Goal: Obtain resource: Obtain resource

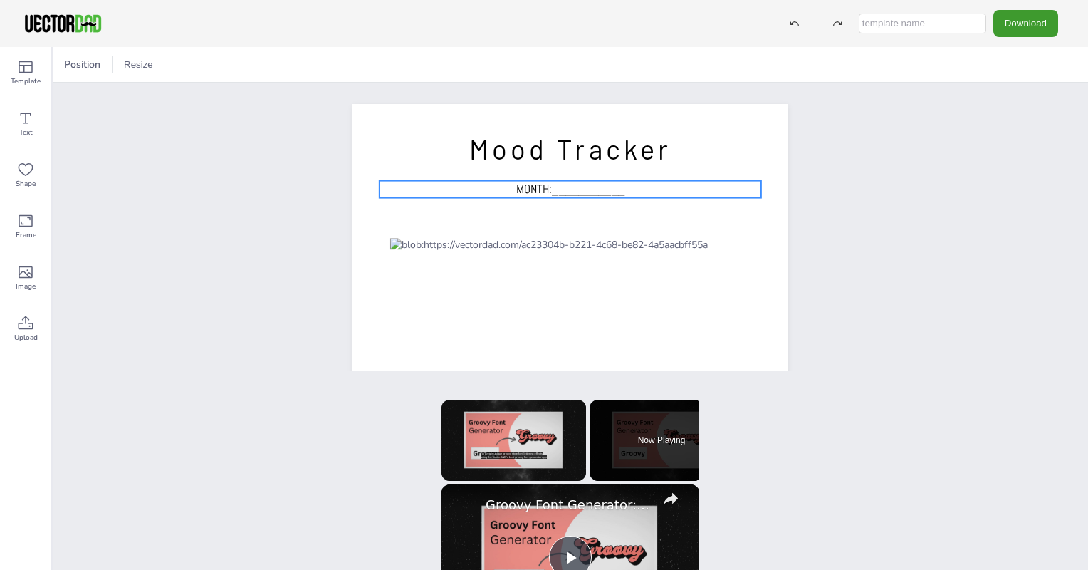
click at [523, 185] on span "MONTH:___________" at bounding box center [570, 189] width 109 height 16
click at [561, 187] on span "MONTH:___________" at bounding box center [570, 189] width 109 height 16
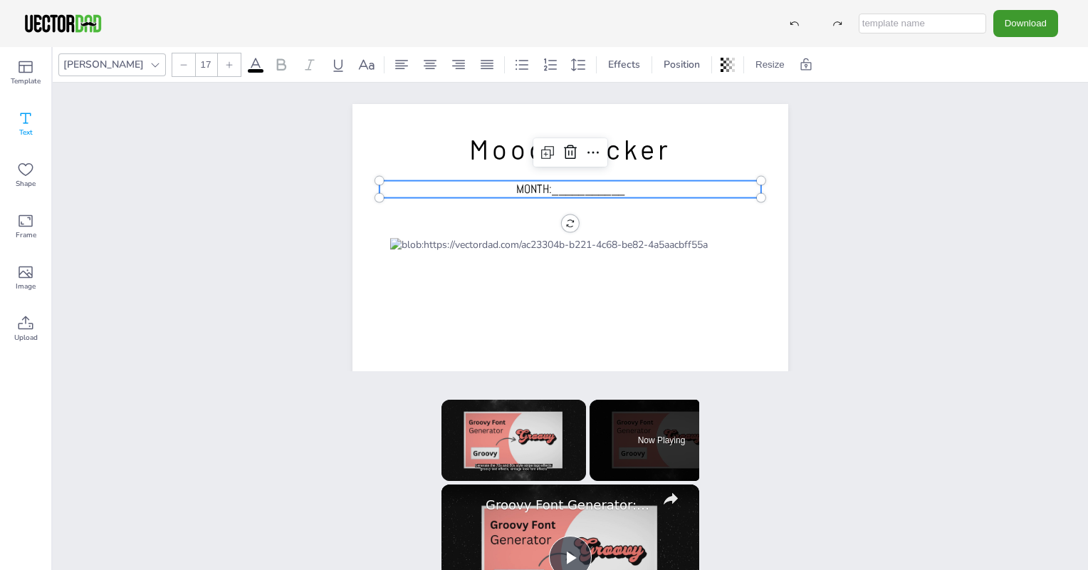
drag, startPoint x: 20, startPoint y: 117, endPoint x: 0, endPoint y: 110, distance: 21.2
click at [0, 110] on html "Download Template Text Shape Frame Image Upload [PERSON_NAME] 17 Effects Positi…" at bounding box center [544, 285] width 1088 height 570
click at [535, 190] on span "MONTH:___________" at bounding box center [570, 189] width 109 height 16
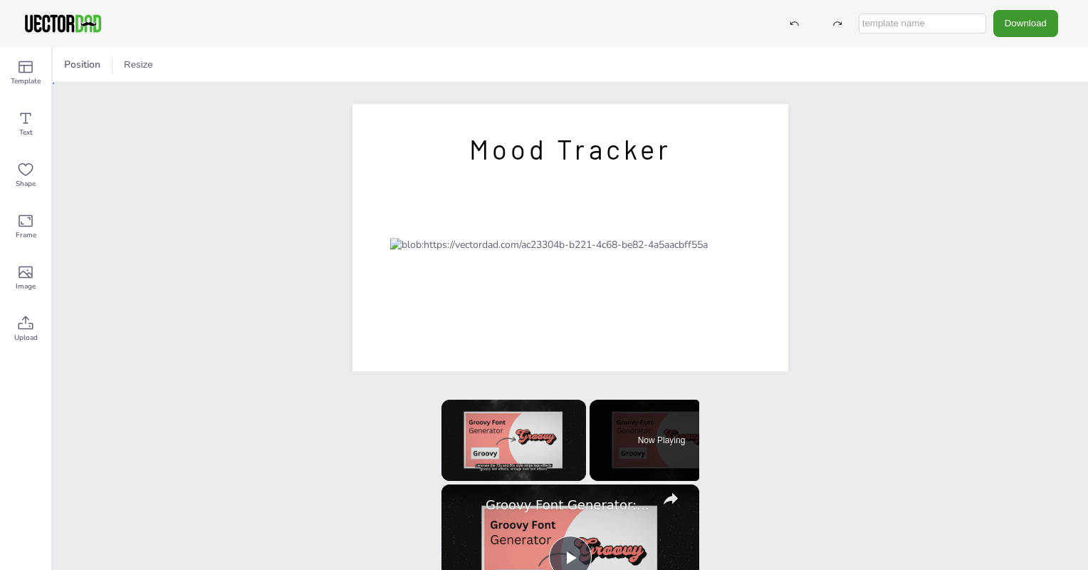
click at [116, 142] on div "[DOMAIN_NAME] Mood Tracker" at bounding box center [570, 386] width 1035 height 606
click at [27, 122] on icon at bounding box center [26, 118] width 11 height 11
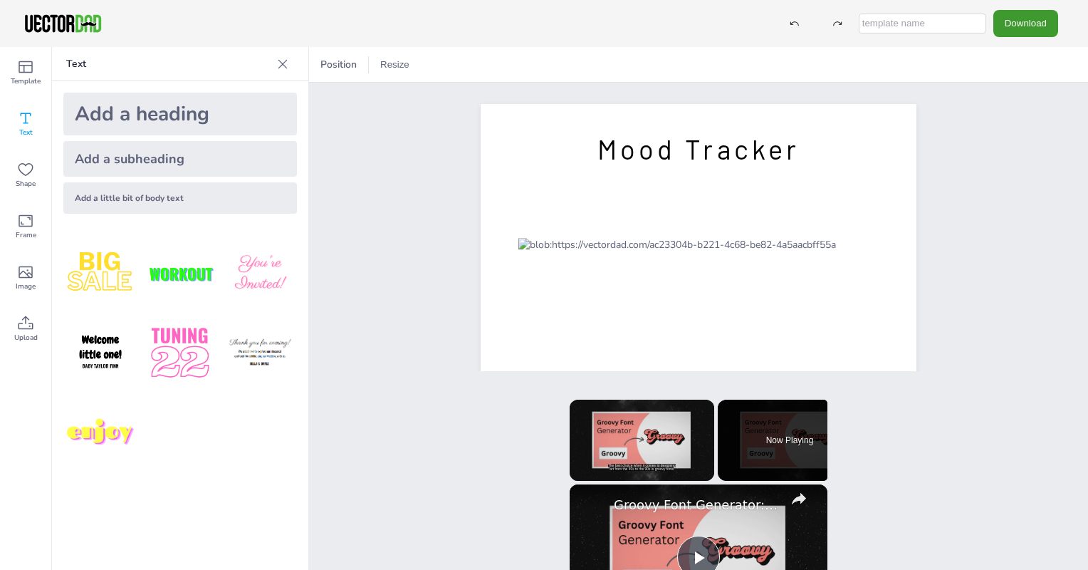
click at [182, 170] on div "Add a subheading" at bounding box center [180, 159] width 234 height 36
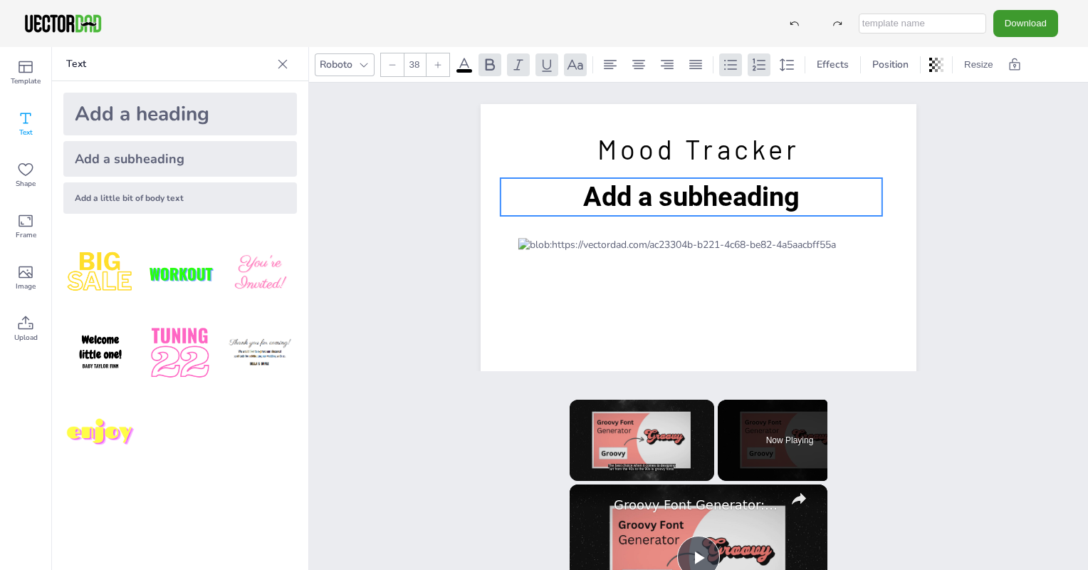
drag, startPoint x: 751, startPoint y: 373, endPoint x: 743, endPoint y: 184, distance: 188.8
click at [743, 184] on span "Add a subheading" at bounding box center [691, 196] width 216 height 31
click at [758, 199] on span "Add a subheading" at bounding box center [691, 196] width 216 height 31
click at [788, 199] on span "Add a subheading" at bounding box center [691, 196] width 216 height 31
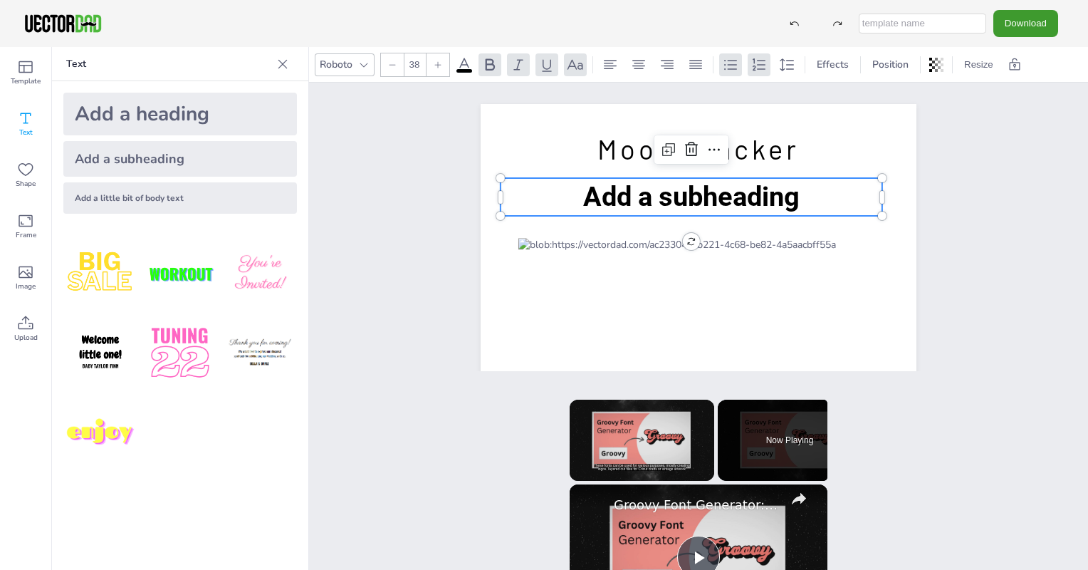
click at [788, 199] on span "Add a subheading" at bounding box center [691, 196] width 216 height 31
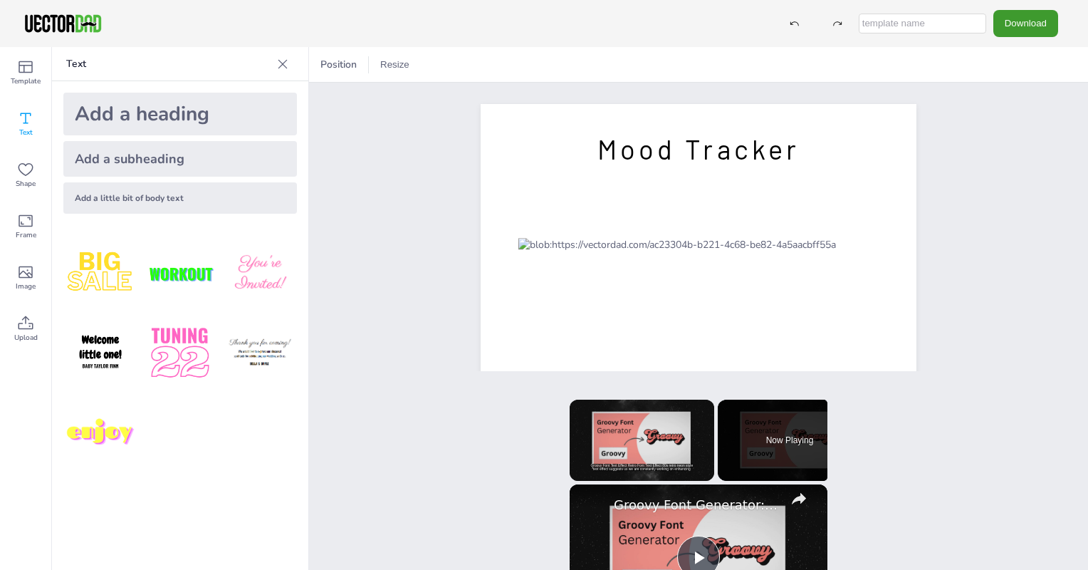
click at [160, 192] on div "Add a little bit of body text" at bounding box center [180, 197] width 234 height 31
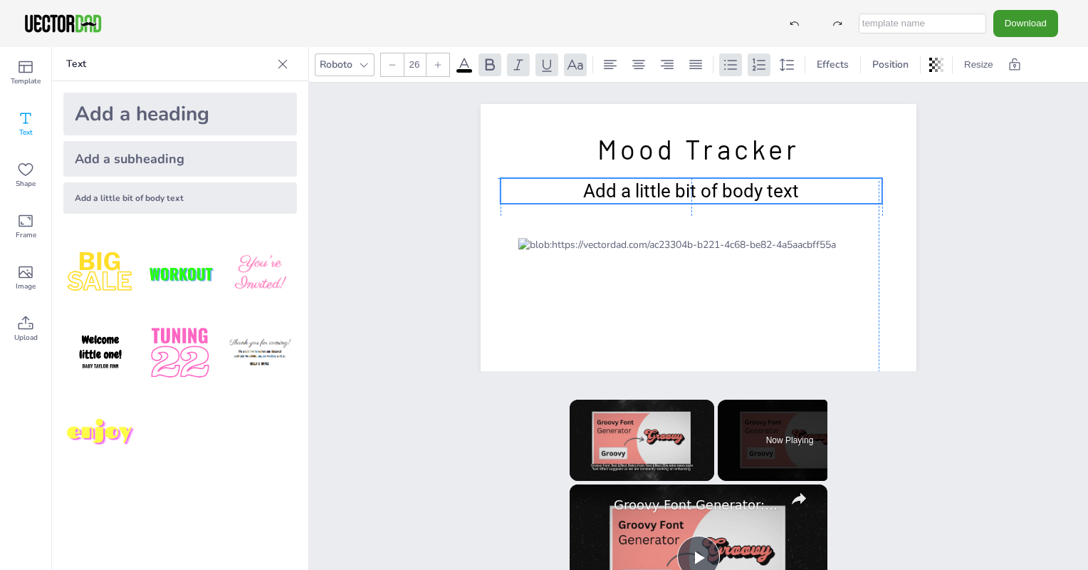
drag, startPoint x: 778, startPoint y: 377, endPoint x: 768, endPoint y: 185, distance: 192.5
click at [768, 185] on span "Add a little bit of body text" at bounding box center [691, 190] width 216 height 21
click at [784, 190] on span "Add a little bit of body text" at bounding box center [691, 190] width 216 height 21
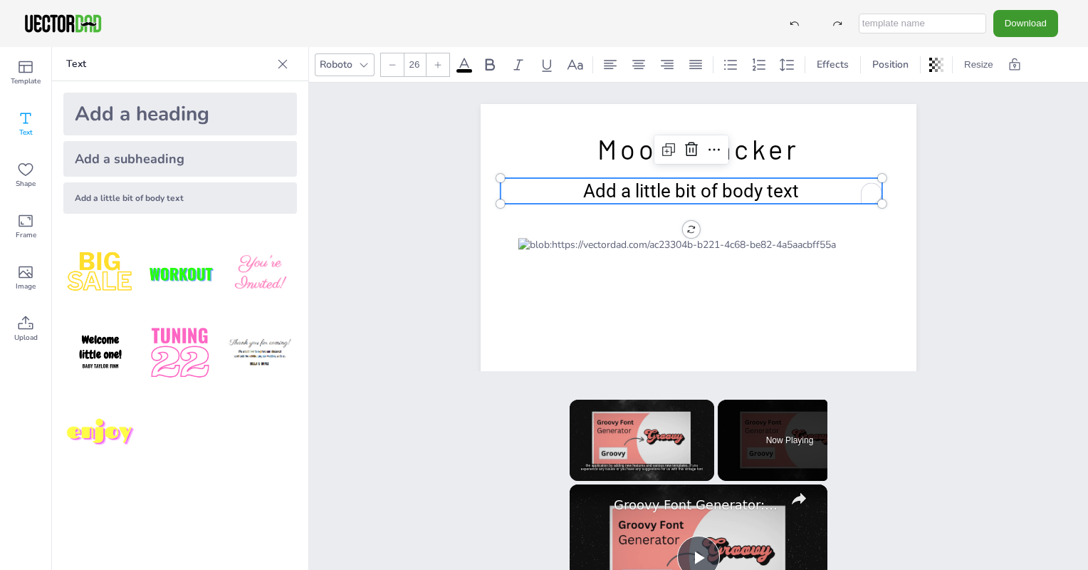
click at [784, 190] on span "Add a little bit of body text" at bounding box center [691, 190] width 216 height 21
click at [801, 189] on p "Add a little bit of body text" at bounding box center [692, 191] width 382 height 26
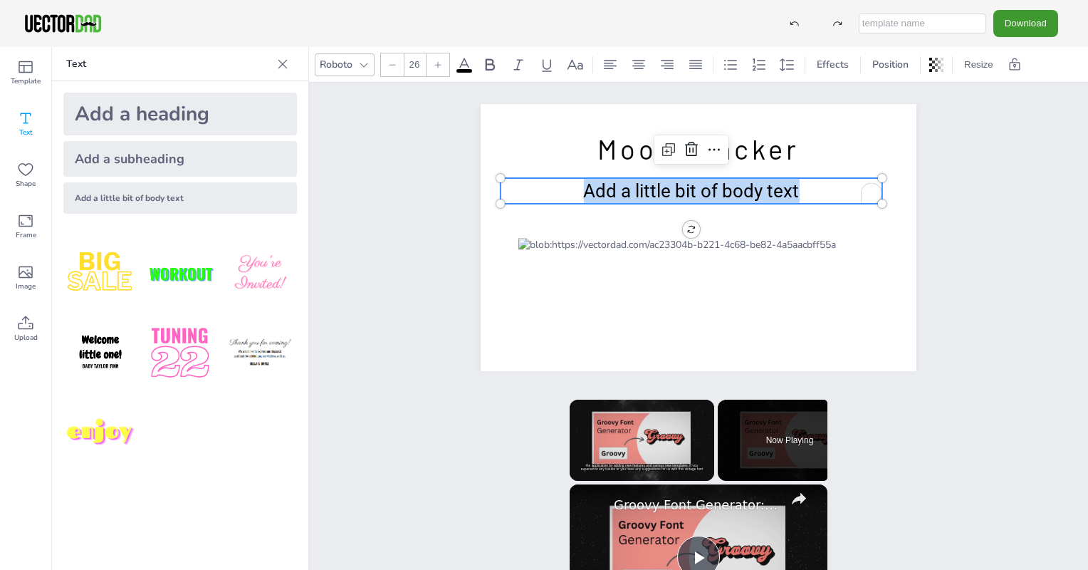
drag, startPoint x: 801, startPoint y: 189, endPoint x: 548, endPoint y: 206, distance: 254.1
click at [548, 206] on div "[DOMAIN_NAME] Mood Tracker Add a little bit of body text Add a little bit of bo…" at bounding box center [699, 385] width 436 height 563
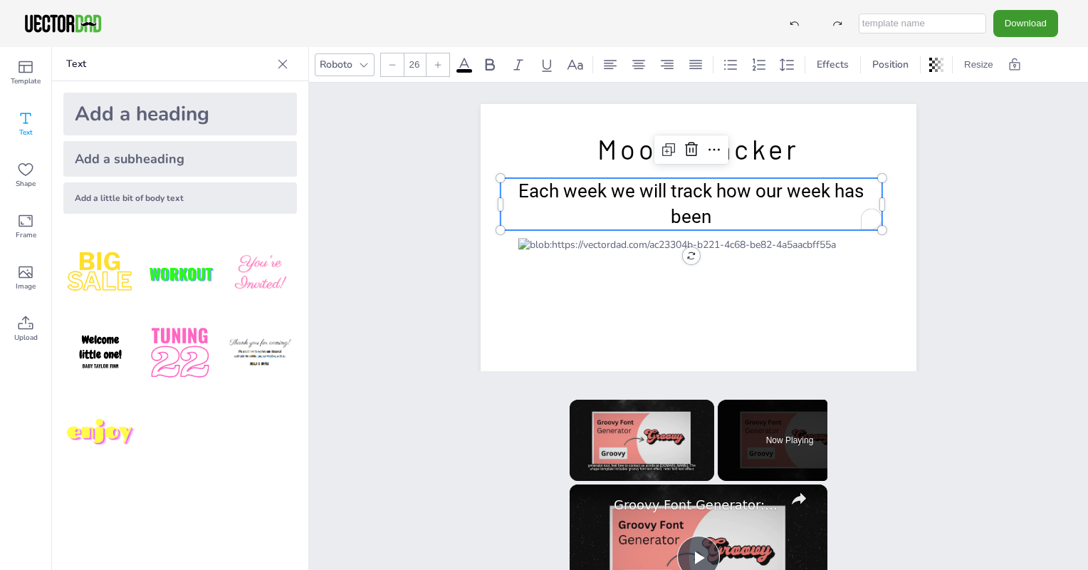
click at [775, 193] on span "Each week we will track how our week has been" at bounding box center [690, 203] width 345 height 47
click at [741, 217] on p "week has been" at bounding box center [692, 217] width 382 height 26
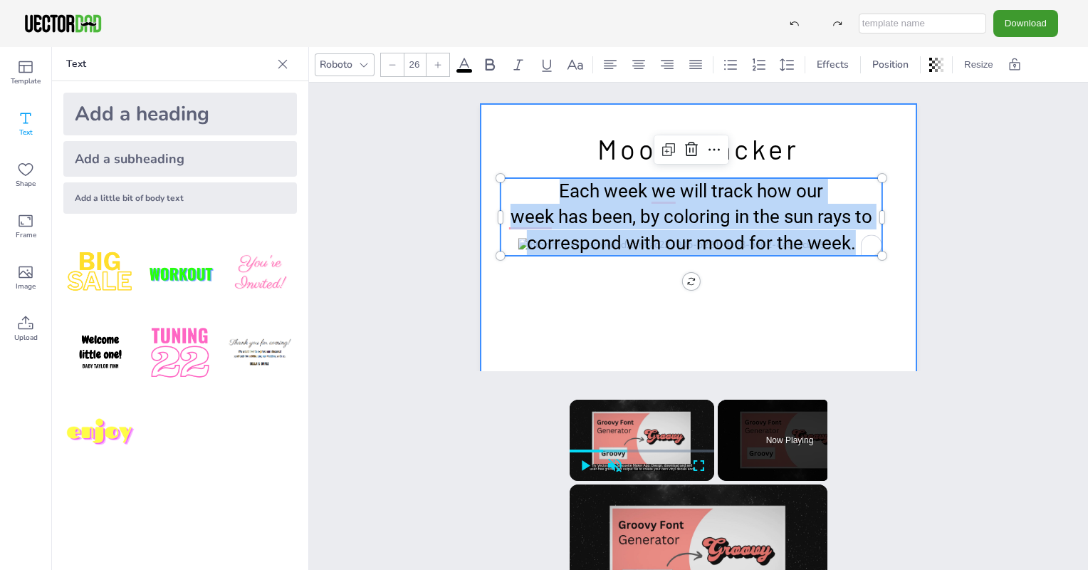
drag, startPoint x: 545, startPoint y: 193, endPoint x: 877, endPoint y: 260, distance: 338.5
click at [877, 260] on div "[DOMAIN_NAME] Mood Tracker Each week we will track how our week has been, by co…" at bounding box center [699, 385] width 436 height 563
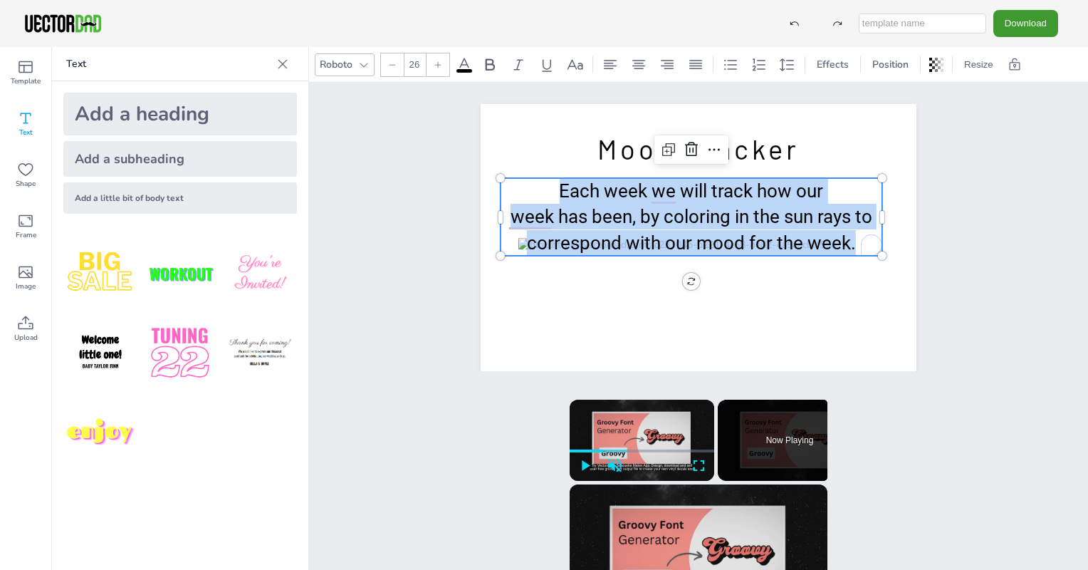
click at [396, 63] on icon at bounding box center [392, 65] width 9 height 9
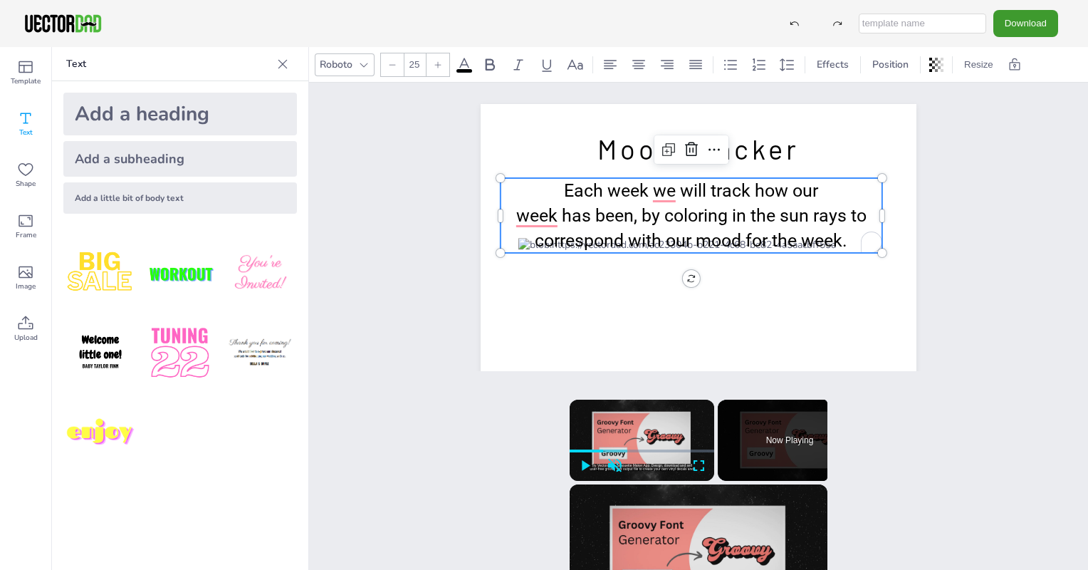
click at [396, 63] on icon at bounding box center [392, 65] width 9 height 9
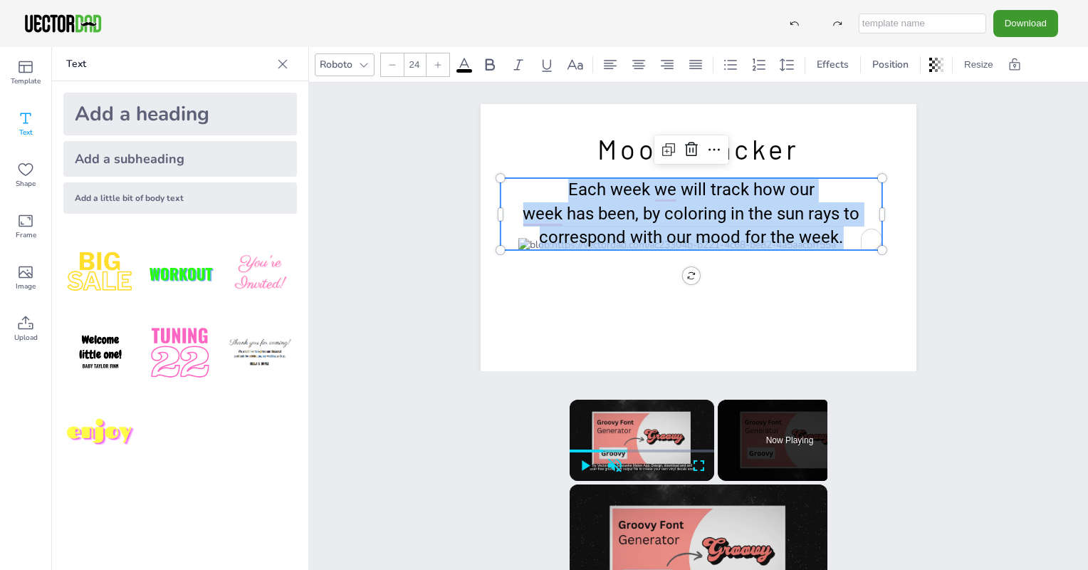
click at [396, 63] on icon at bounding box center [392, 65] width 9 height 9
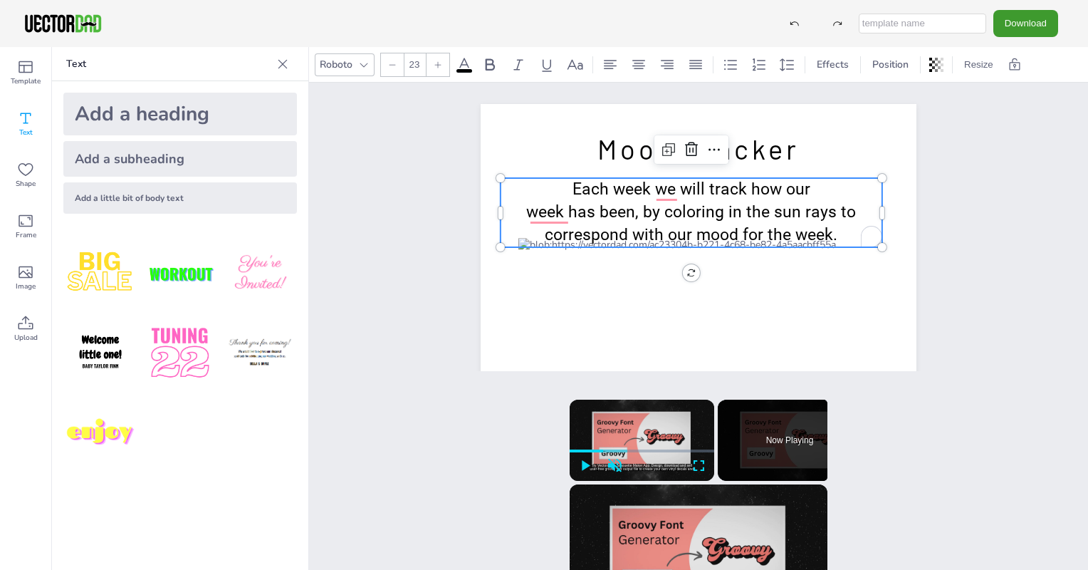
click at [396, 63] on icon at bounding box center [392, 65] width 9 height 9
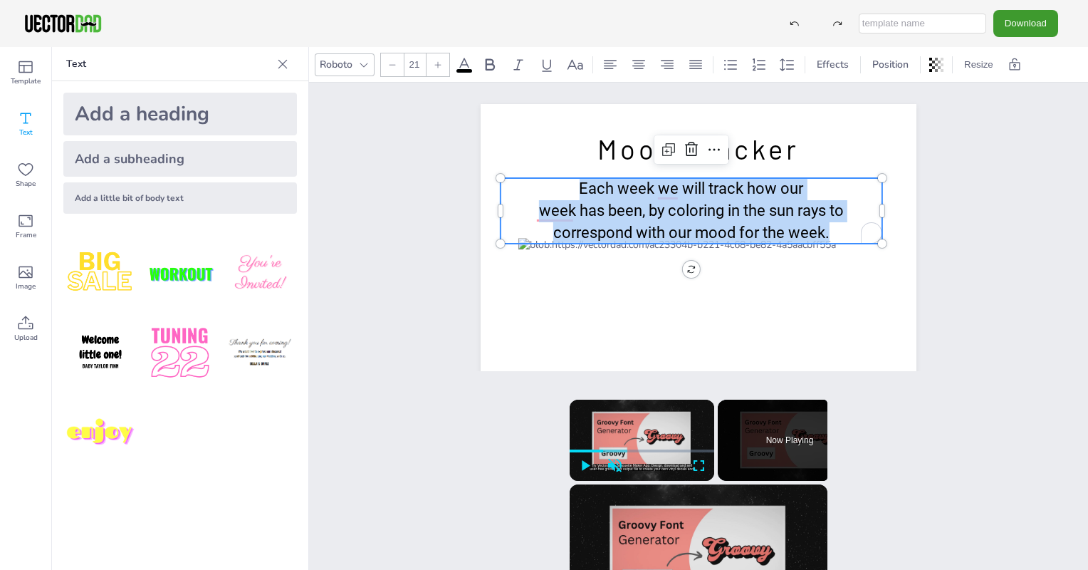
click at [396, 63] on icon at bounding box center [392, 65] width 9 height 9
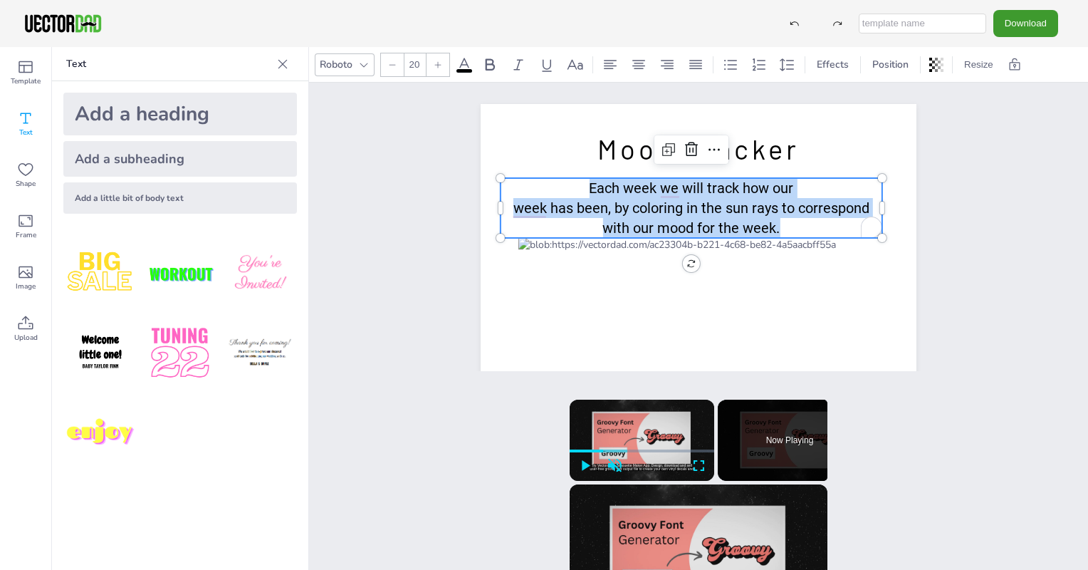
click at [396, 63] on icon at bounding box center [392, 65] width 9 height 9
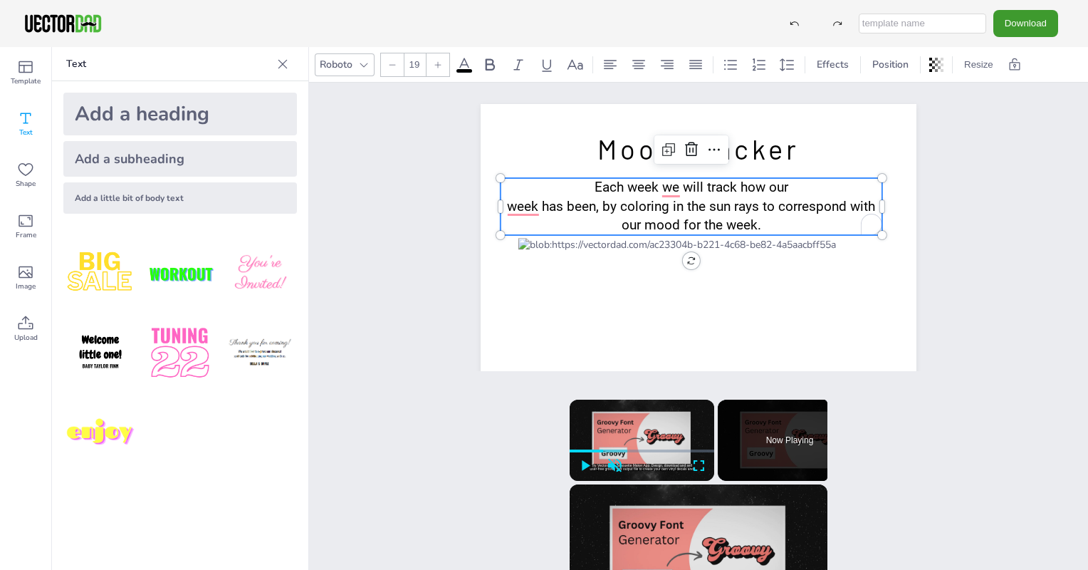
click at [396, 63] on icon at bounding box center [392, 65] width 9 height 9
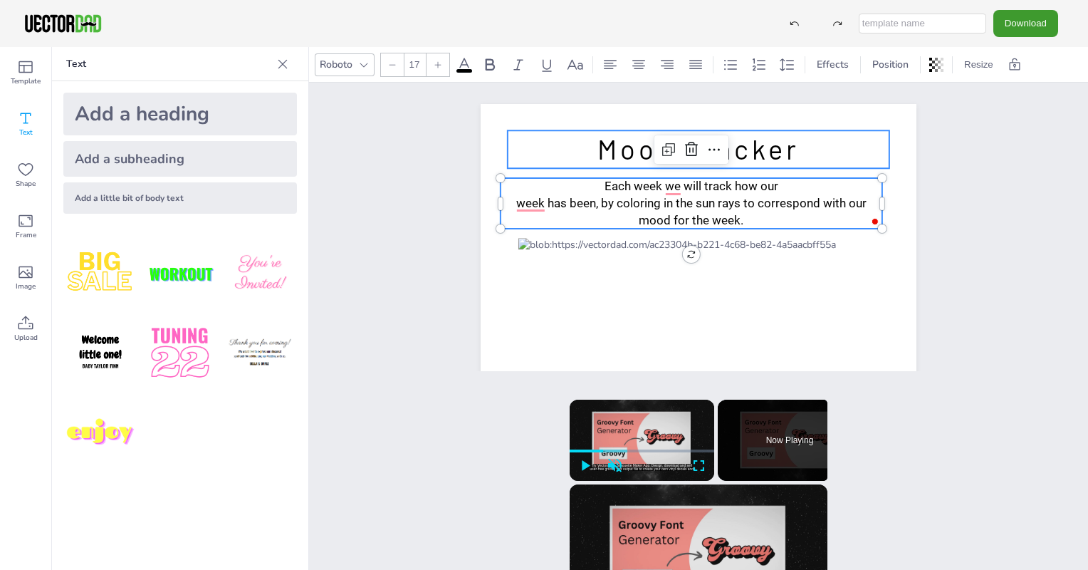
type input "38"
click at [584, 153] on p "Mood Tracker" at bounding box center [699, 149] width 382 height 38
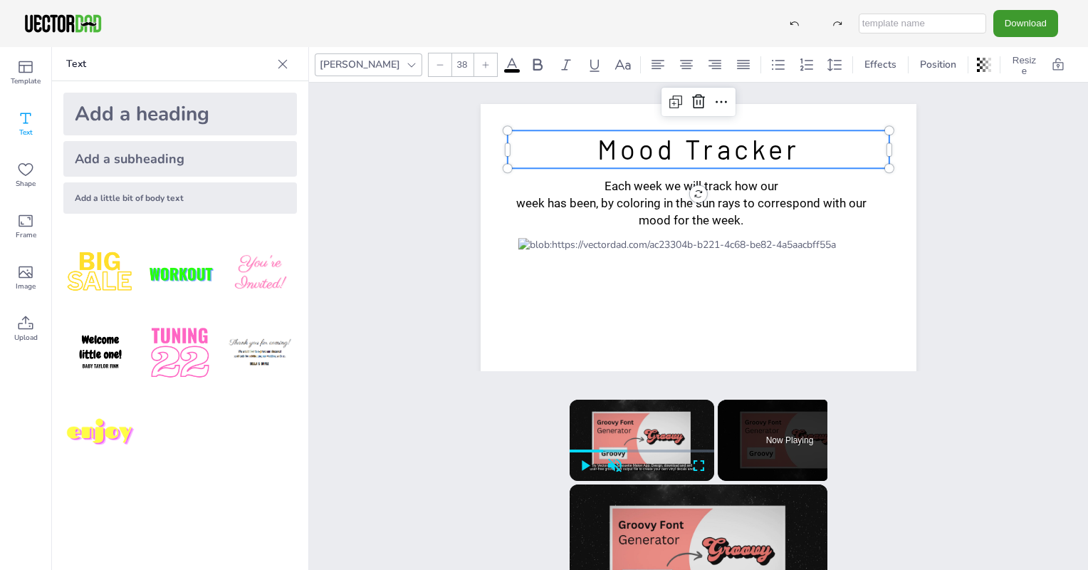
click at [584, 153] on p "Mood Tracker" at bounding box center [699, 149] width 382 height 38
click at [597, 154] on span "Mood Tracker" at bounding box center [698, 148] width 202 height 33
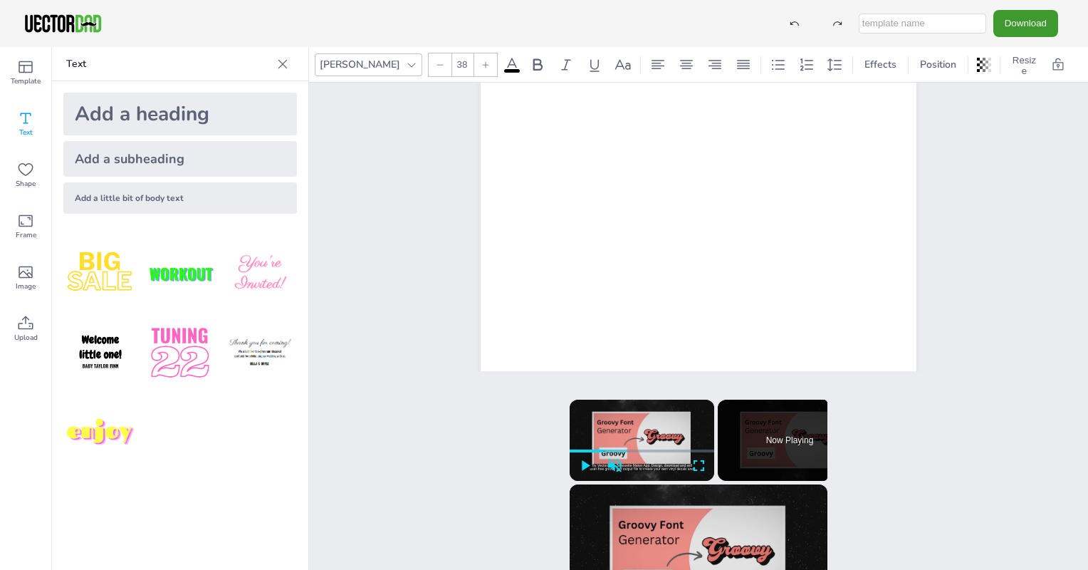
scroll to position [251, 0]
click at [1034, 26] on button "Download" at bounding box center [1025, 23] width 65 height 26
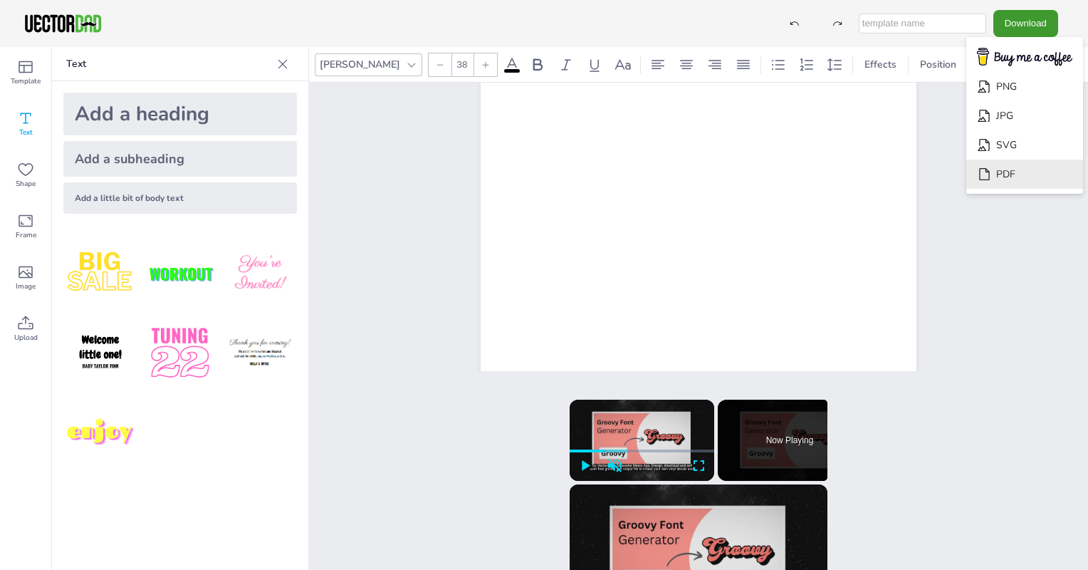
click at [1036, 174] on li "PDF" at bounding box center [1024, 174] width 117 height 29
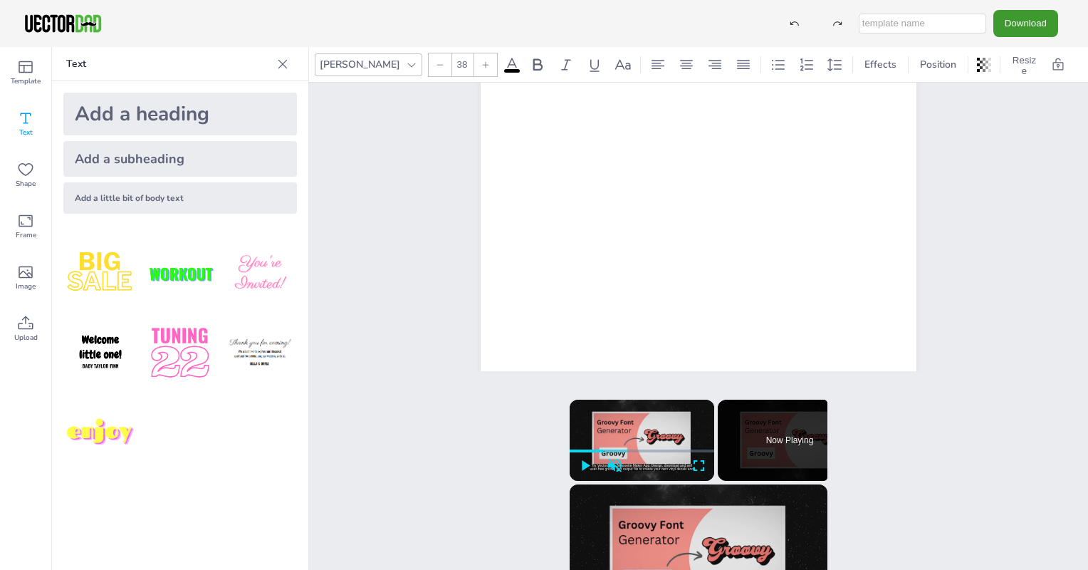
drag, startPoint x: 1034, startPoint y: 197, endPoint x: 1024, endPoint y: 185, distance: 15.7
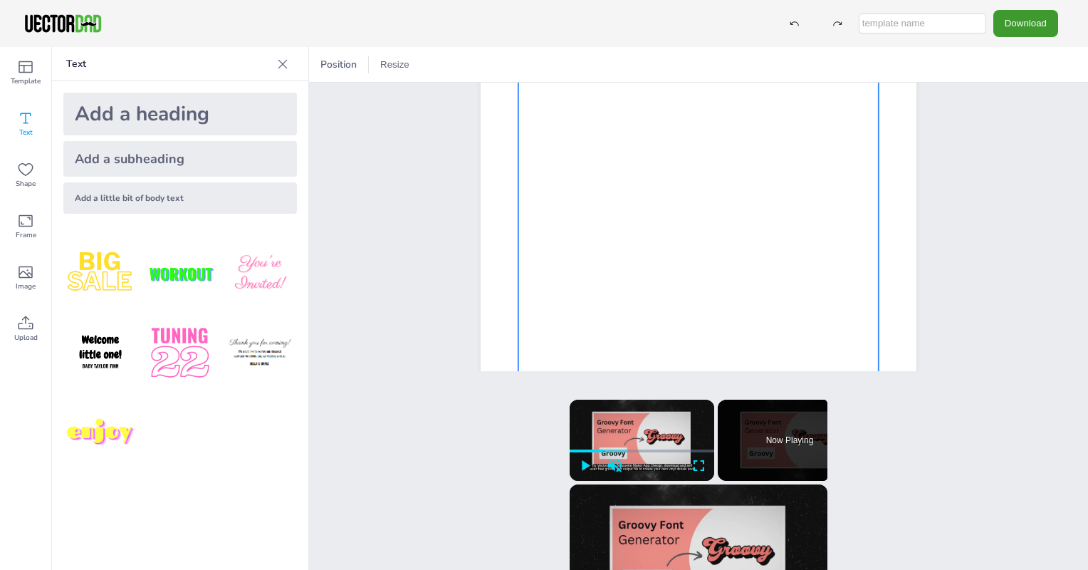
click at [656, 213] on div at bounding box center [698, 180] width 360 height 387
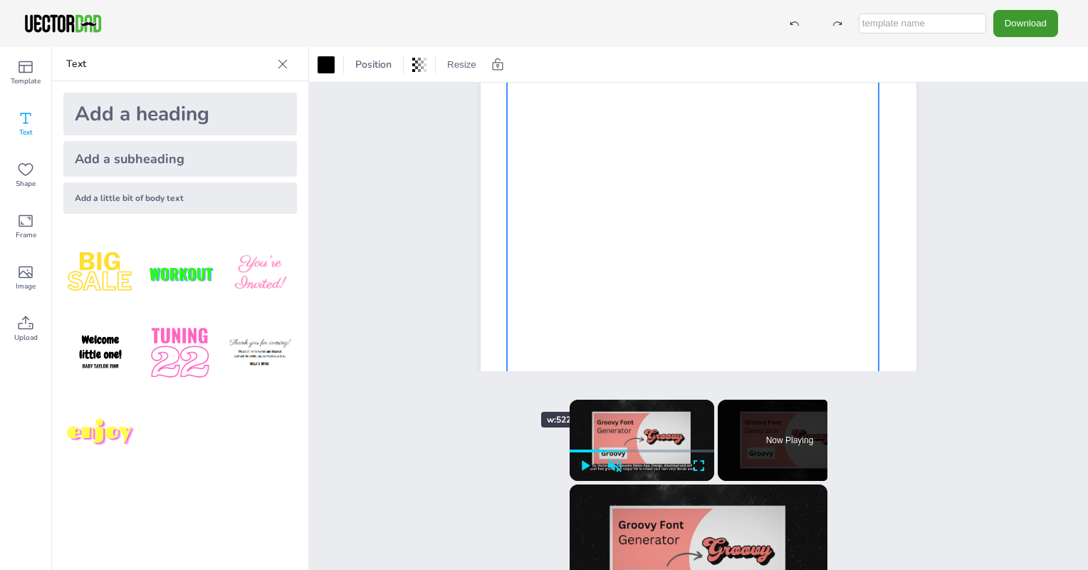
drag, startPoint x: 507, startPoint y: 374, endPoint x: 498, endPoint y: 385, distance: 14.2
click at [498, 371] on div "[DOMAIN_NAME] Weekly Mood Tracker Each week we will track how our week has been…" at bounding box center [698, 227] width 779 height 288
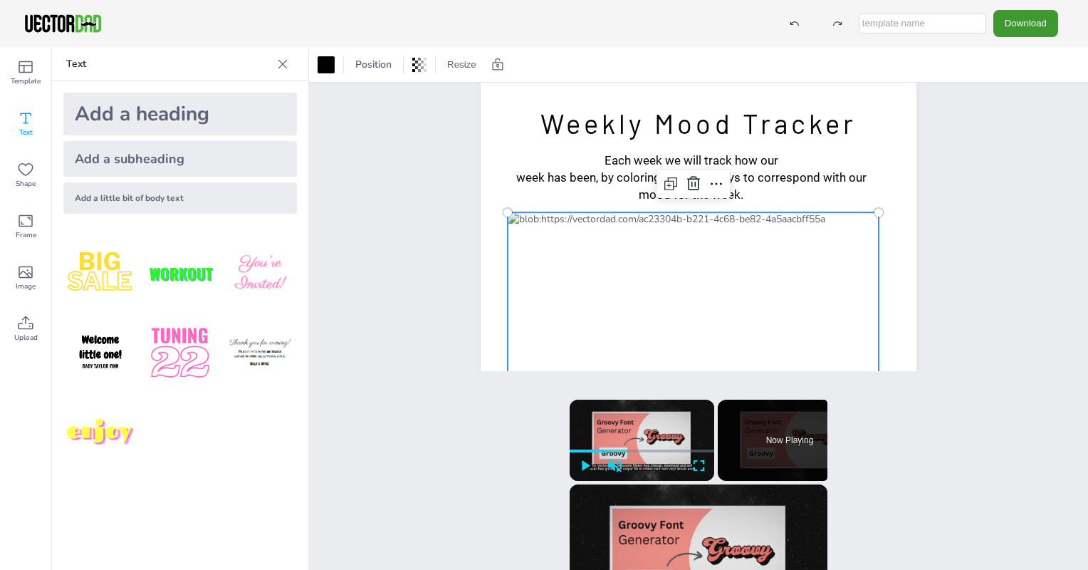
scroll to position [26, 0]
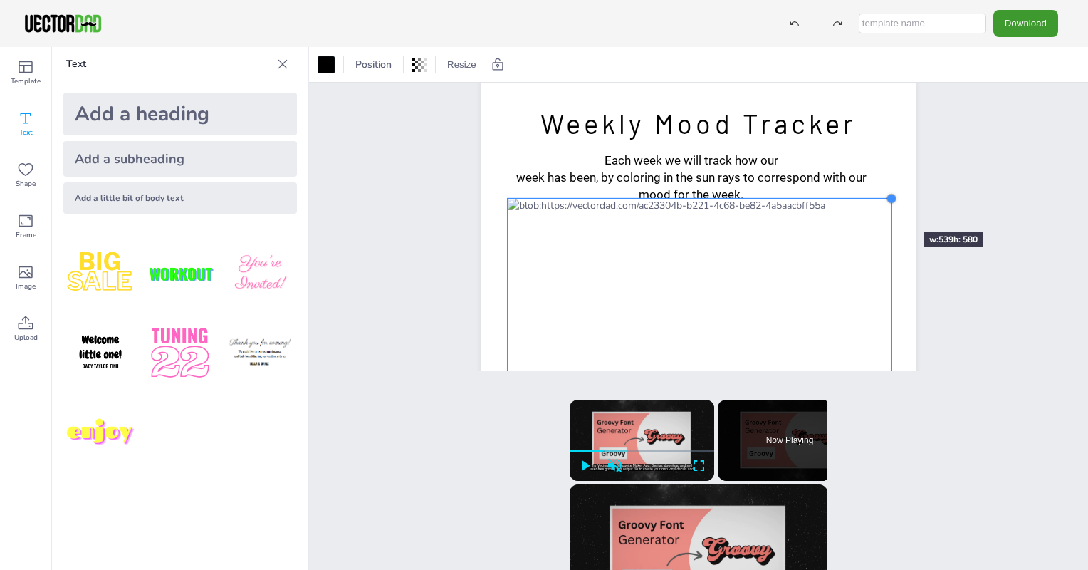
drag, startPoint x: 868, startPoint y: 211, endPoint x: 879, endPoint y: 208, distance: 11.1
click at [879, 208] on div "[DOMAIN_NAME] Weekly Mood Tracker Each week we will track how our week has been…" at bounding box center [699, 359] width 436 height 563
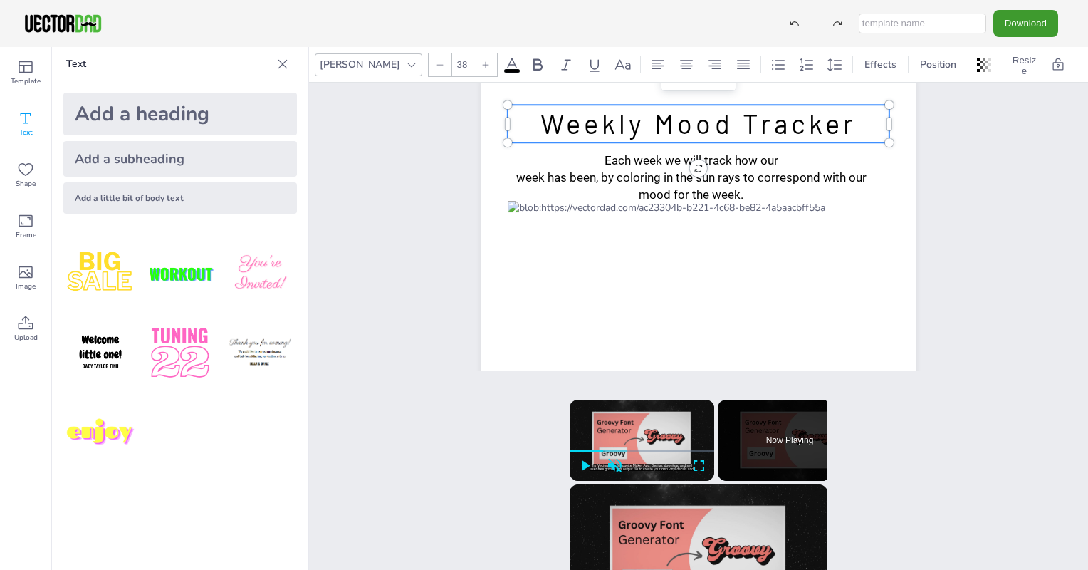
click at [760, 123] on span "Weekly Mood Tracker" at bounding box center [698, 123] width 317 height 33
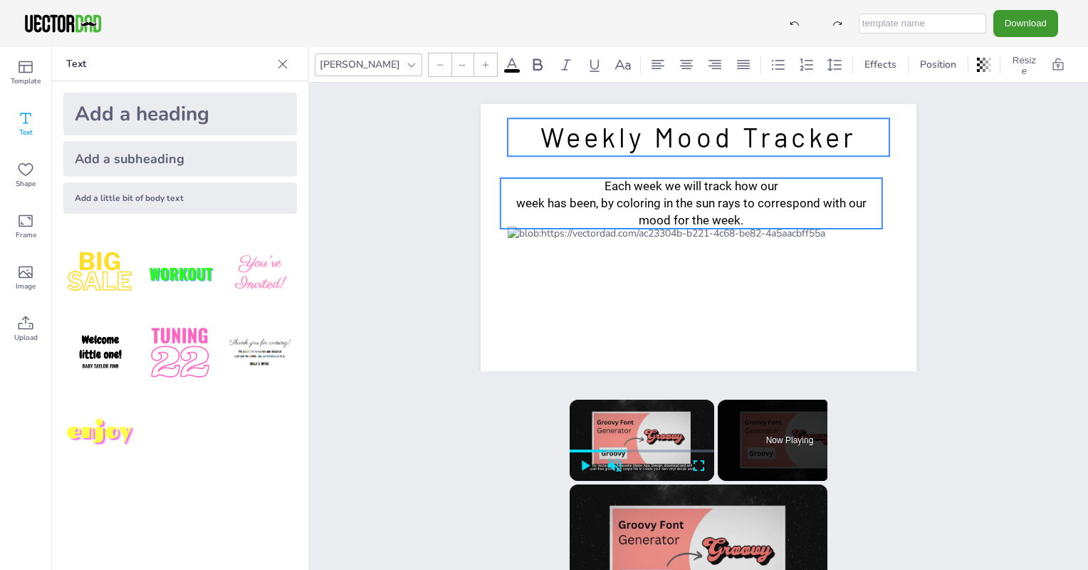
type input "17"
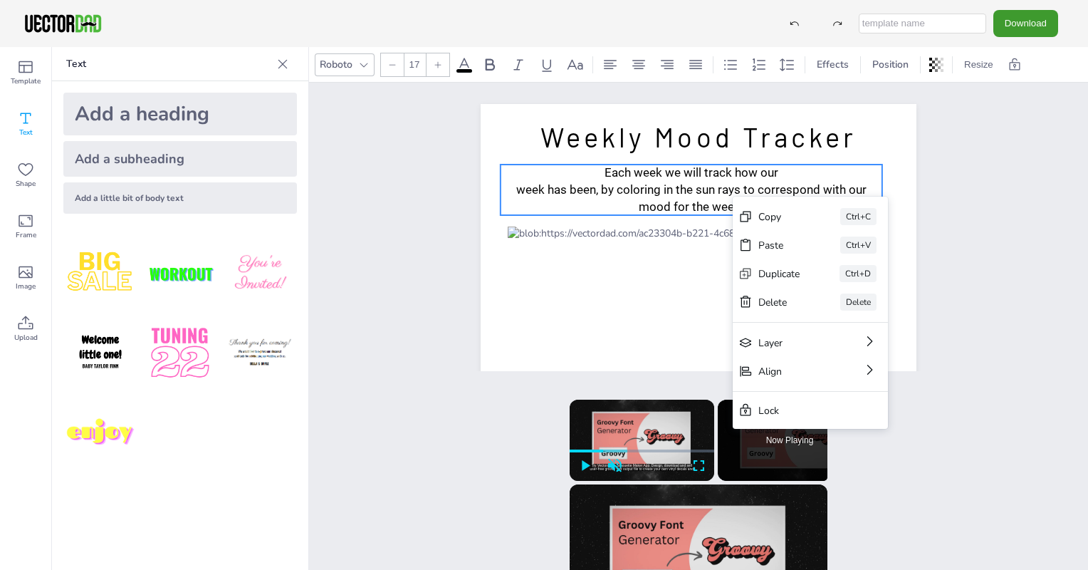
click at [587, 193] on span "week has been, by coloring in the sun rays to correspond with our mood for the …" at bounding box center [691, 197] width 350 height 31
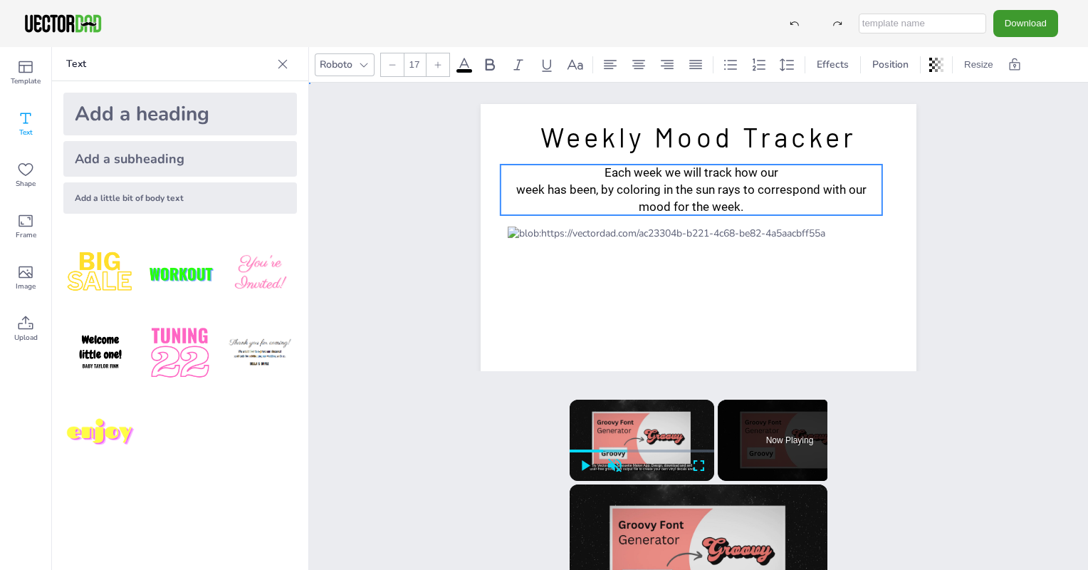
click at [587, 193] on span "week has been, by coloring in the sun rays to correspond with our mood for the …" at bounding box center [691, 197] width 350 height 31
click at [590, 192] on span "week has been, by coloring in the sun rays to correspond with our mood for the …" at bounding box center [691, 197] width 350 height 31
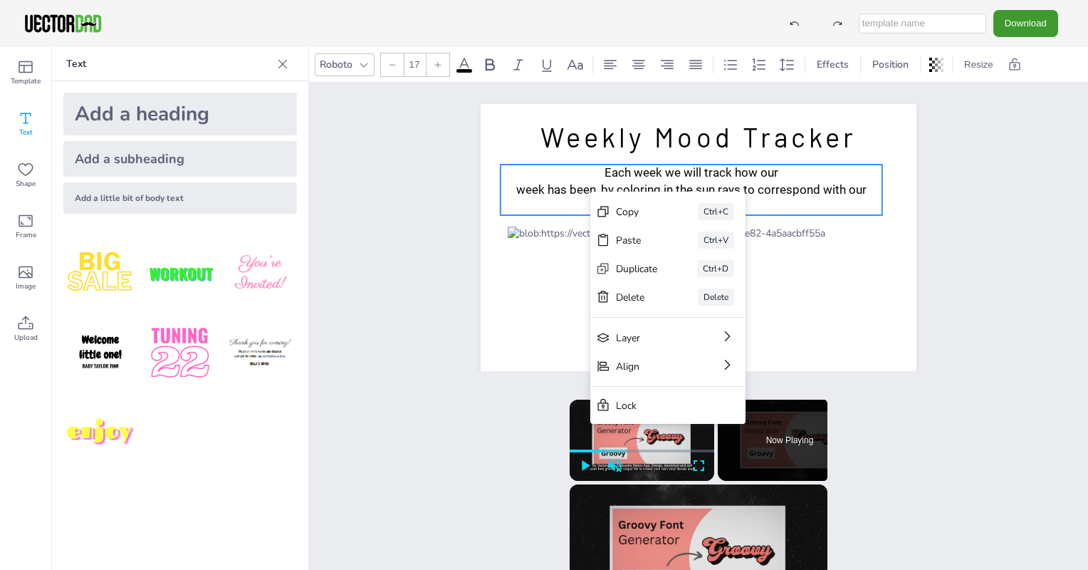
click at [590, 192] on div "Copy Ctrl+C Paste Ctrl+V Duplicate Ctrl+D Delete Delete Layer Align Lock" at bounding box center [667, 308] width 155 height 232
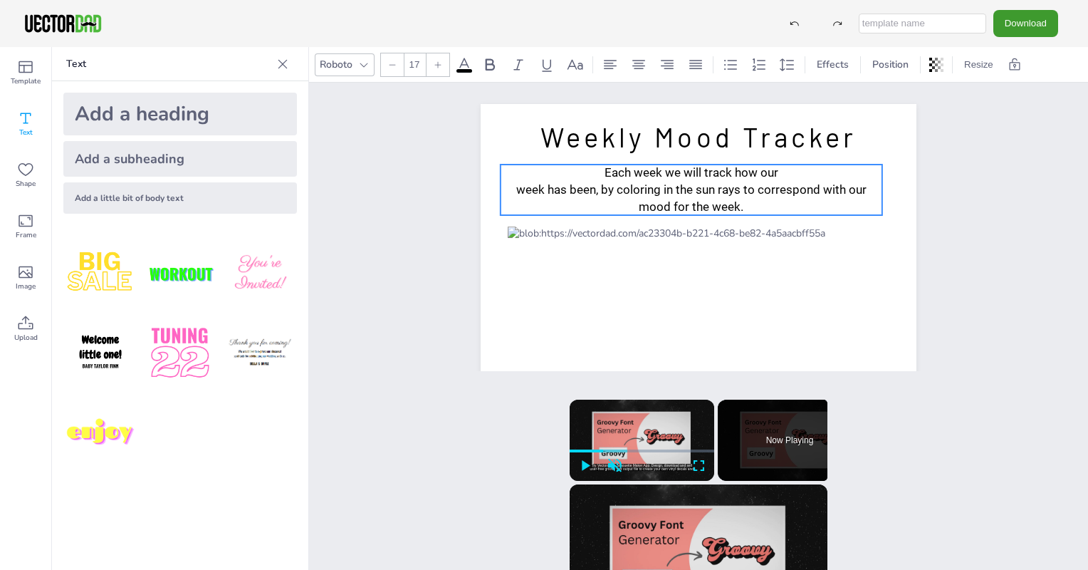
click at [588, 189] on span "week has been, by coloring in the sun rays to correspond with our mood for the …" at bounding box center [691, 197] width 350 height 31
click at [590, 191] on span "week has been, by coloring in the sun rays to correspond with our mood for the …" at bounding box center [691, 197] width 350 height 31
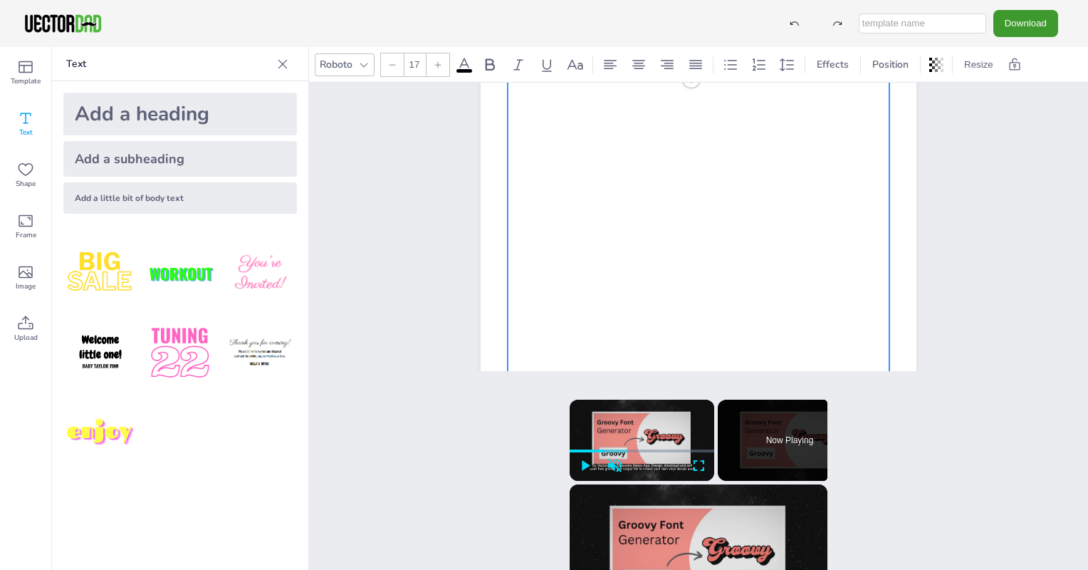
scroll to position [305, 0]
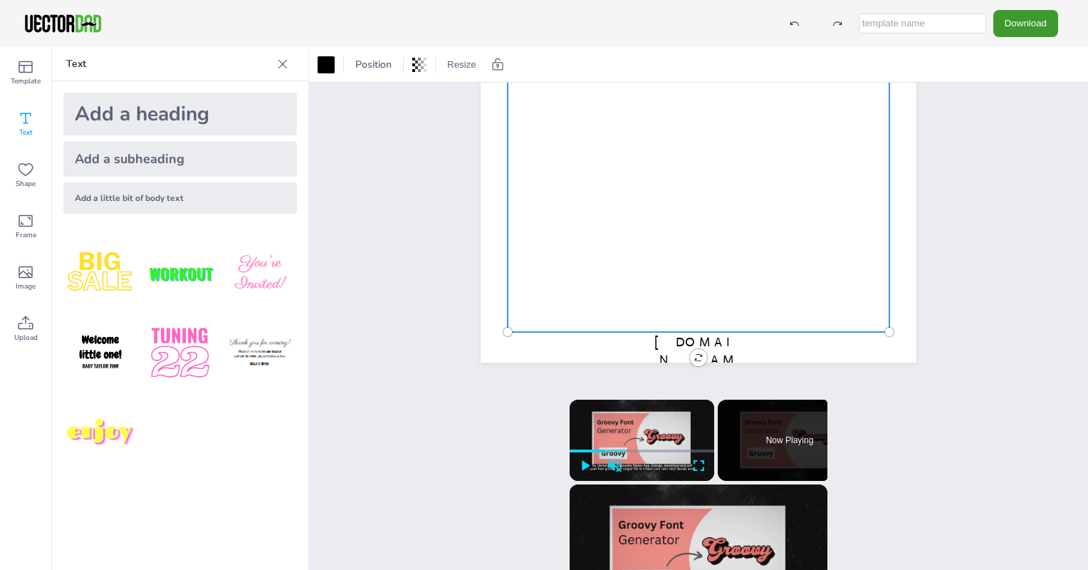
click at [825, 251] on div at bounding box center [699, 127] width 382 height 410
drag, startPoint x: 879, startPoint y: 333, endPoint x: 884, endPoint y: 338, distance: 7.6
click at [889, 338] on div at bounding box center [894, 338] width 11 height 11
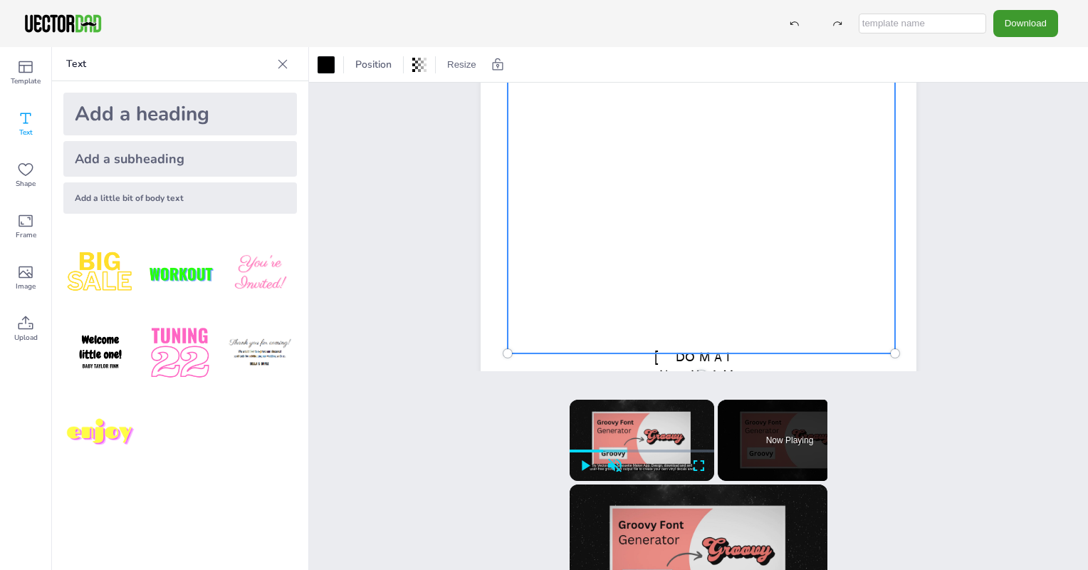
scroll to position [291, 0]
drag, startPoint x: 498, startPoint y: 355, endPoint x: 493, endPoint y: 362, distance: 8.1
click at [496, 362] on div at bounding box center [501, 358] width 11 height 11
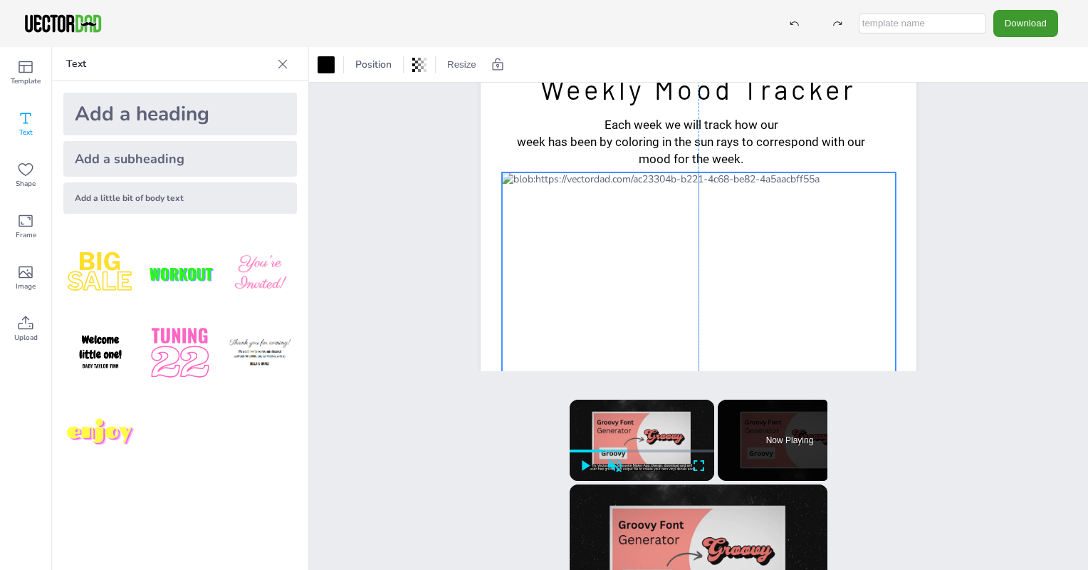
click at [694, 272] on div at bounding box center [699, 383] width 394 height 423
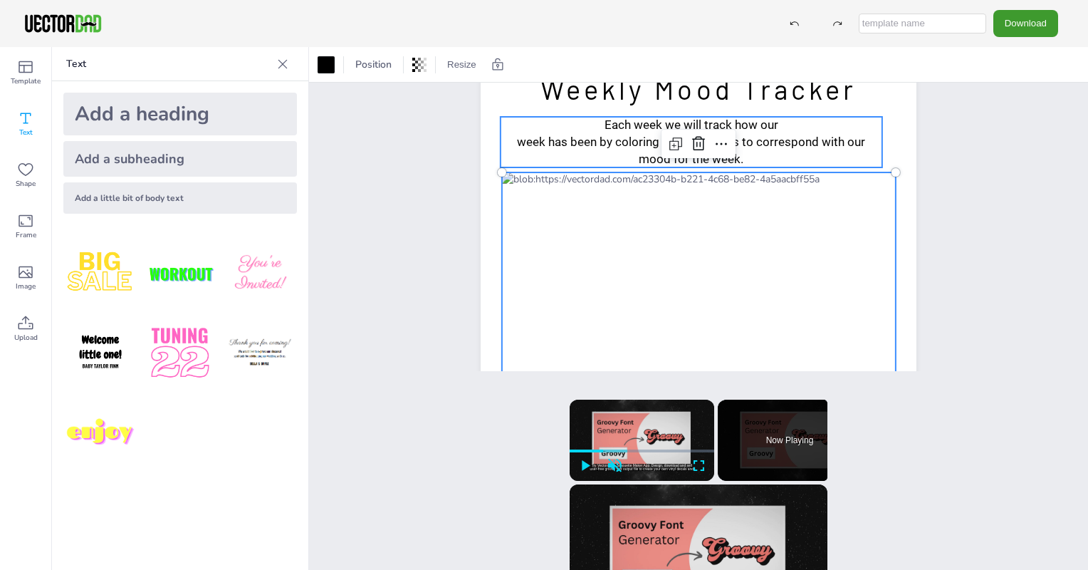
click at [780, 161] on p "week has been by coloring in the sun rays to correspond with our mood for the w…" at bounding box center [692, 151] width 382 height 34
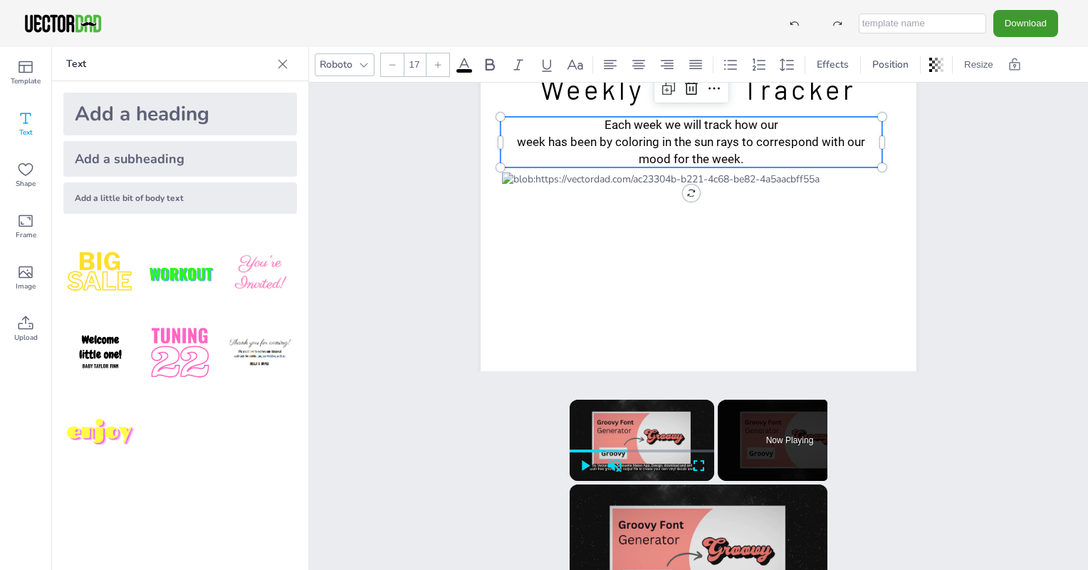
click at [780, 161] on p "week has been by coloring in the sun rays to correspond with our mood for the w…" at bounding box center [692, 151] width 382 height 34
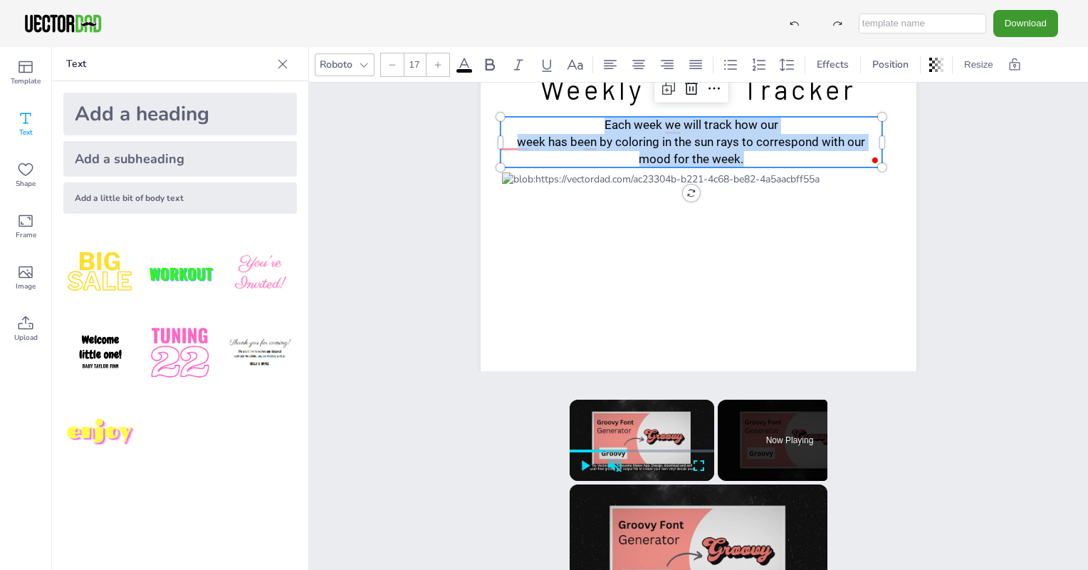
drag, startPoint x: 744, startPoint y: 162, endPoint x: 555, endPoint y: 123, distance: 193.3
click at [555, 123] on div "Each week we will track how our week has been by coloring in the sun rays to co…" at bounding box center [692, 142] width 382 height 51
click at [383, 66] on div at bounding box center [392, 64] width 23 height 23
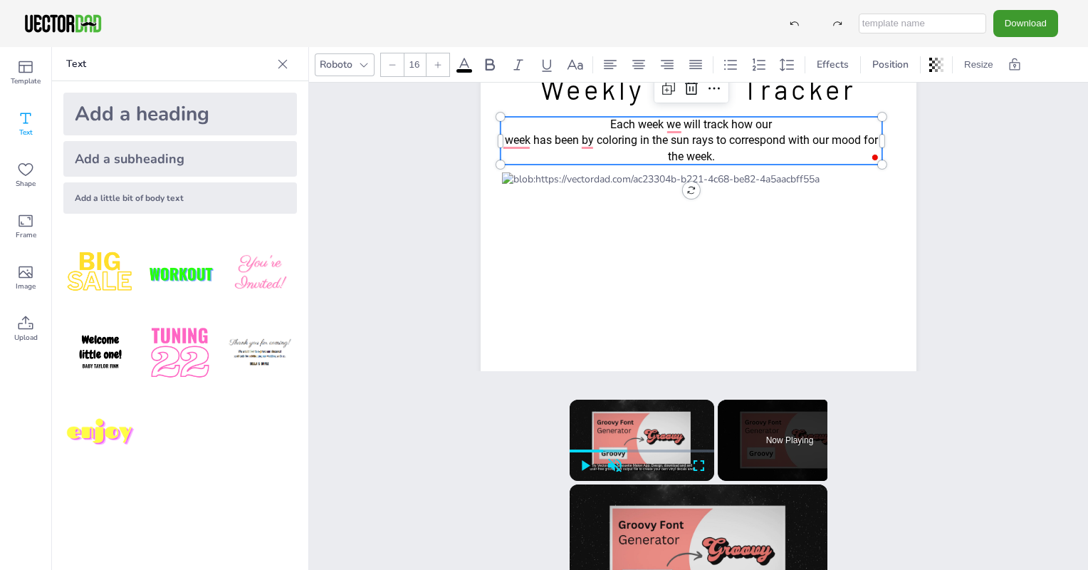
click at [383, 66] on div at bounding box center [392, 64] width 23 height 23
type input "14"
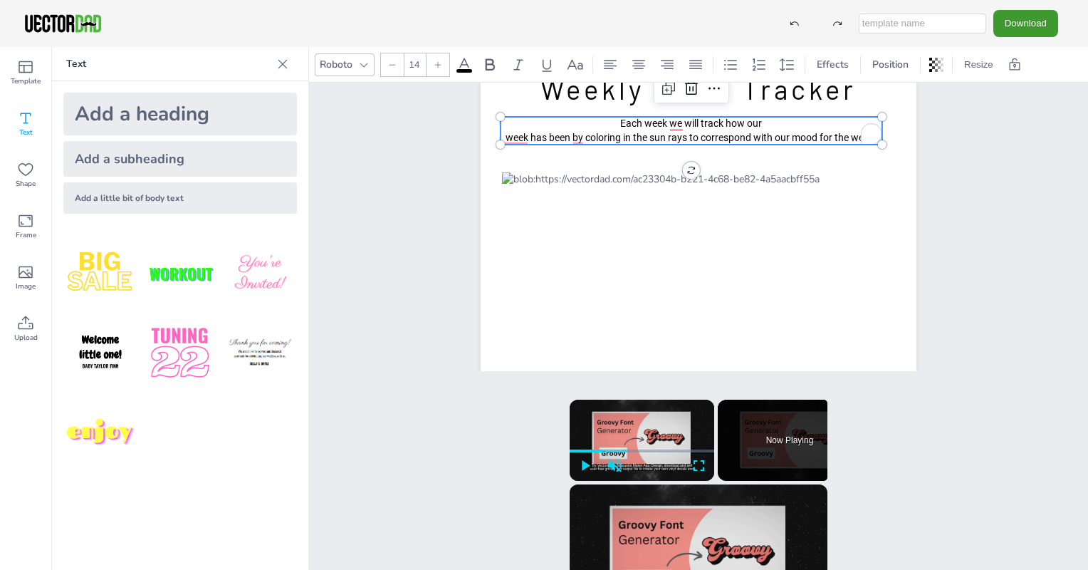
click at [365, 216] on div "[DOMAIN_NAME] Weekly Mood Tracker Each week we will track how our week has been…" at bounding box center [698, 338] width 779 height 606
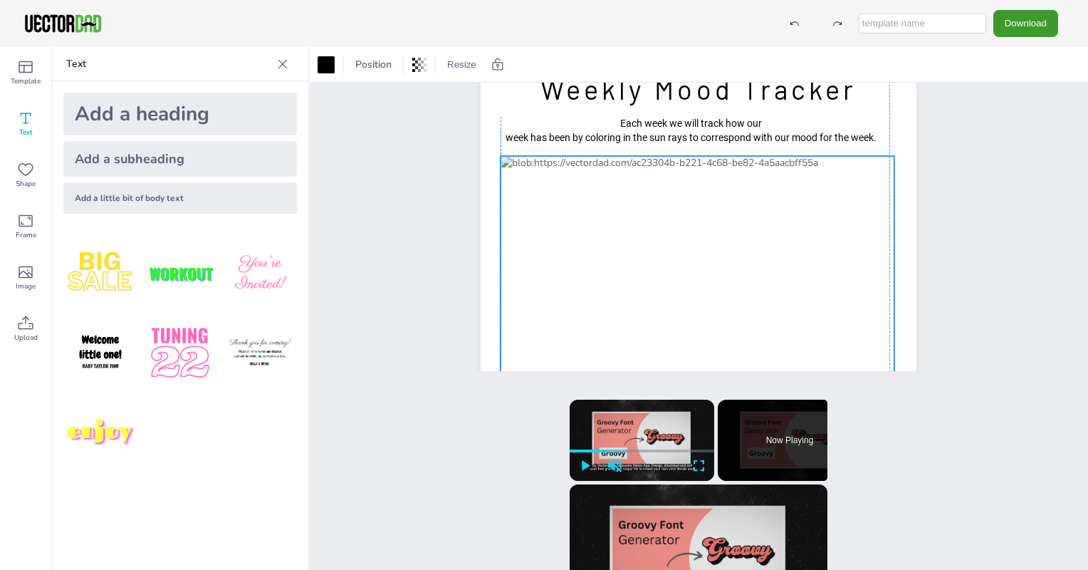
drag, startPoint x: 636, startPoint y: 303, endPoint x: 633, endPoint y: 287, distance: 16.6
click at [633, 287] on div at bounding box center [698, 367] width 394 height 423
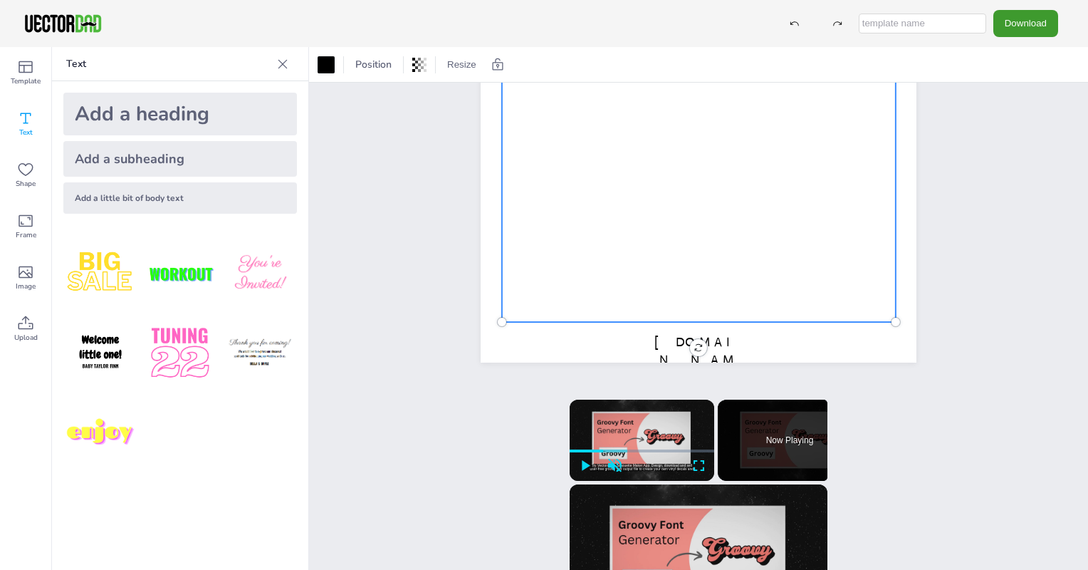
scroll to position [305, 0]
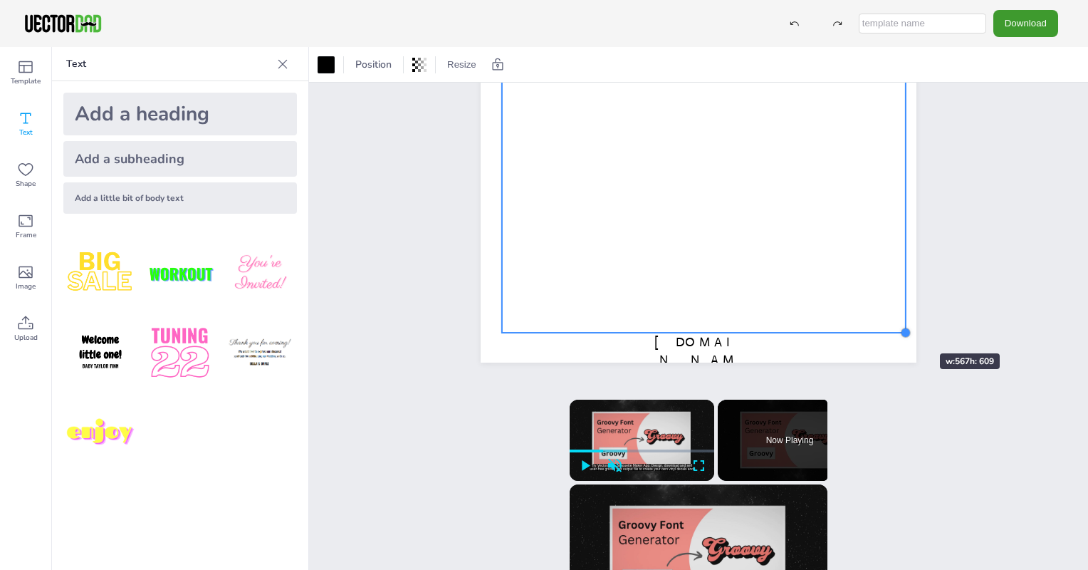
drag, startPoint x: 887, startPoint y: 320, endPoint x: 897, endPoint y: 328, distance: 12.7
click at [899, 328] on div at bounding box center [904, 332] width 11 height 11
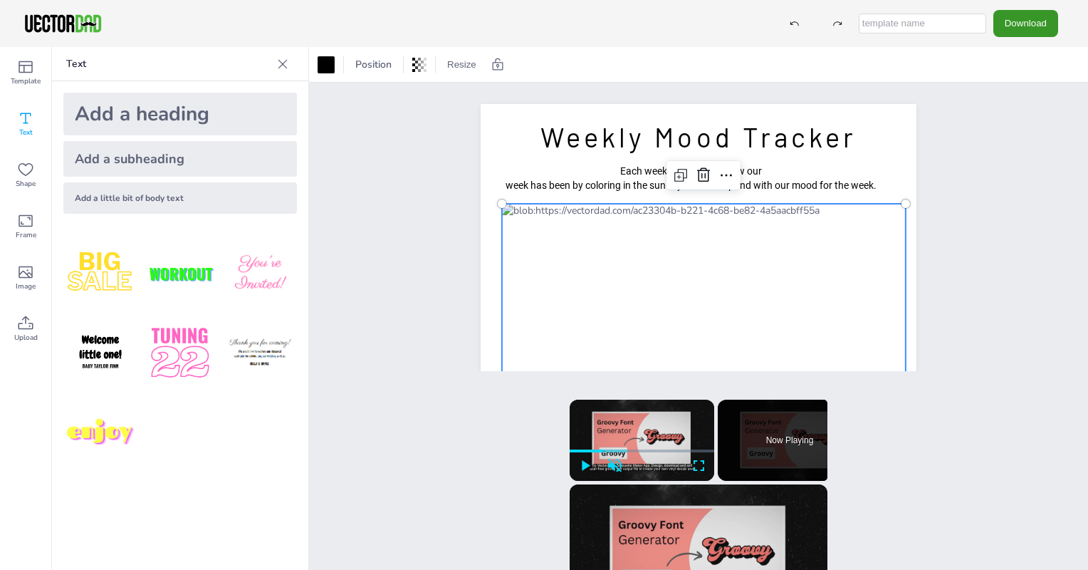
click at [1034, 29] on button "Download" at bounding box center [1025, 23] width 65 height 26
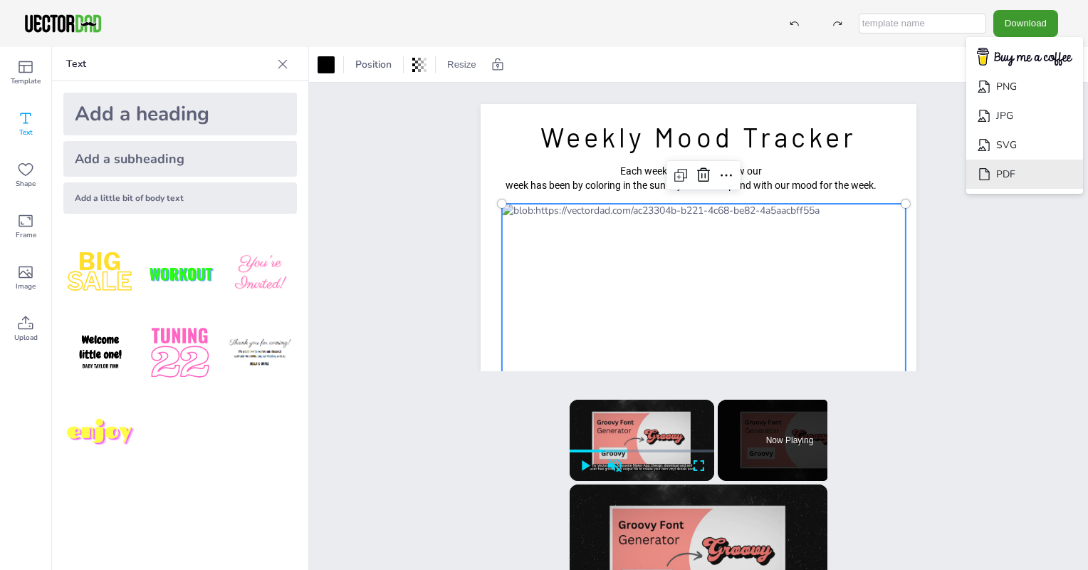
click at [1000, 166] on li "PDF" at bounding box center [1024, 174] width 117 height 29
